Goal: Participate in discussion

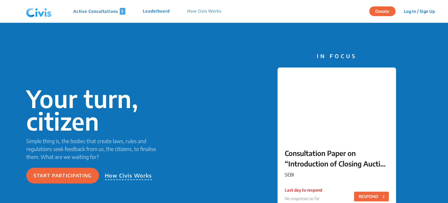
click at [90, 9] on p "Active Consultations 5" at bounding box center [99, 11] width 52 height 7
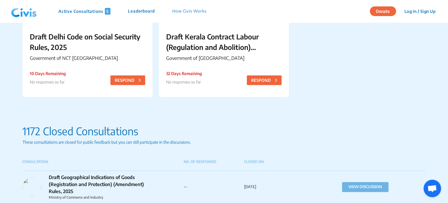
scroll to position [282, 0]
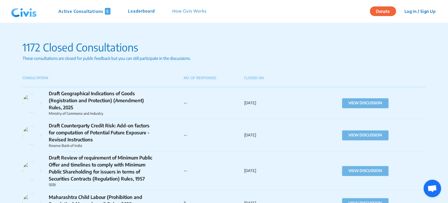
scroll to position [504, 0]
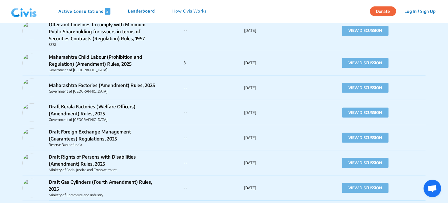
click at [114, 34] on p "Draft Review of requirement of Minimum Public Offer and timelines to comply wit…" at bounding box center [103, 28] width 108 height 28
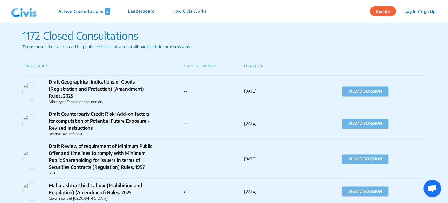
scroll to position [364, 0]
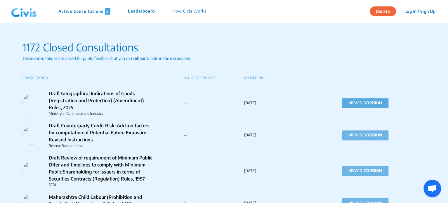
click at [358, 103] on button "VIEW DISCUSSION" at bounding box center [365, 103] width 46 height 10
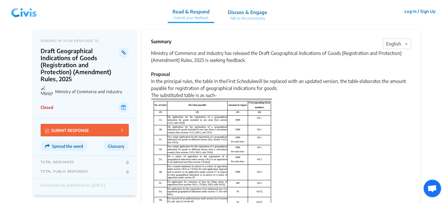
click at [189, 80] on div "Ministry of Commerce and Industry has released the Draft Geographical Indicatio…" at bounding box center [281, 74] width 260 height 49
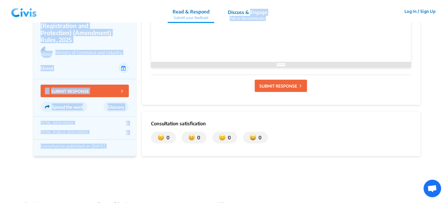
scroll to position [728, 0]
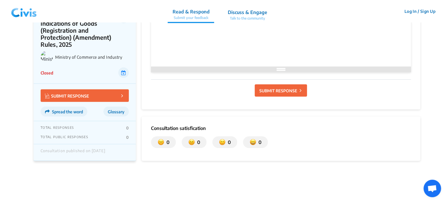
drag, startPoint x: 311, startPoint y: 20, endPoint x: 186, endPoint y: 41, distance: 126.8
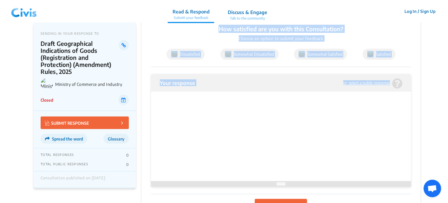
click at [186, 40] on p "Choose an option to submit your feedback" at bounding box center [281, 38] width 260 height 6
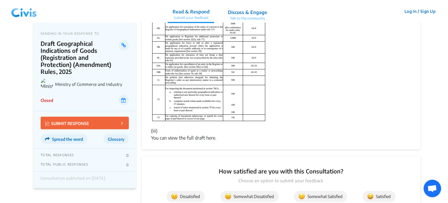
scroll to position [427, 0]
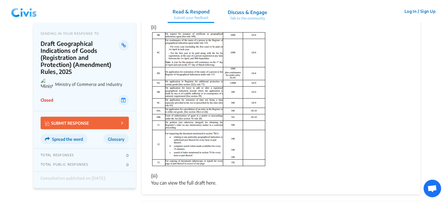
drag, startPoint x: 278, startPoint y: 159, endPoint x: 255, endPoint y: 68, distance: 94.8
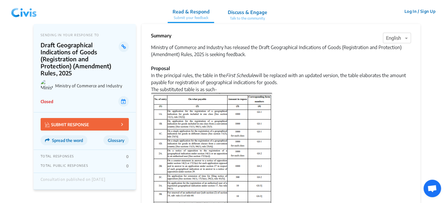
scroll to position [0, 0]
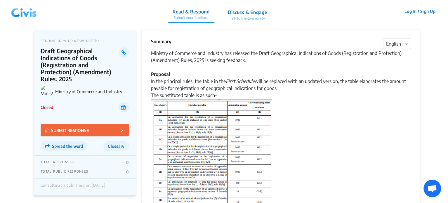
click at [183, 129] on img at bounding box center [211, 183] width 121 height 169
drag, startPoint x: 152, startPoint y: 42, endPoint x: 219, endPoint y: 93, distance: 83.9
click at [122, 51] on icon at bounding box center [124, 52] width 4 height 5
click at [205, 58] on div "Ministry of Commerce and Industry has released the Draft Geographical Indicatio…" at bounding box center [281, 74] width 260 height 49
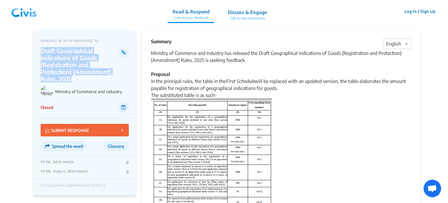
drag, startPoint x: 73, startPoint y: 80, endPoint x: 38, endPoint y: 52, distance: 45.1
click at [38, 52] on div "SENDING IN YOUR RESPONSE TO Draft Geographical Indications of Goods (Registrati…" at bounding box center [85, 74] width 102 height 89
copy p "Draft Geographical Indications of Goods (Registration and Protection) (Amendmen…"
